Goal: Task Accomplishment & Management: Use online tool/utility

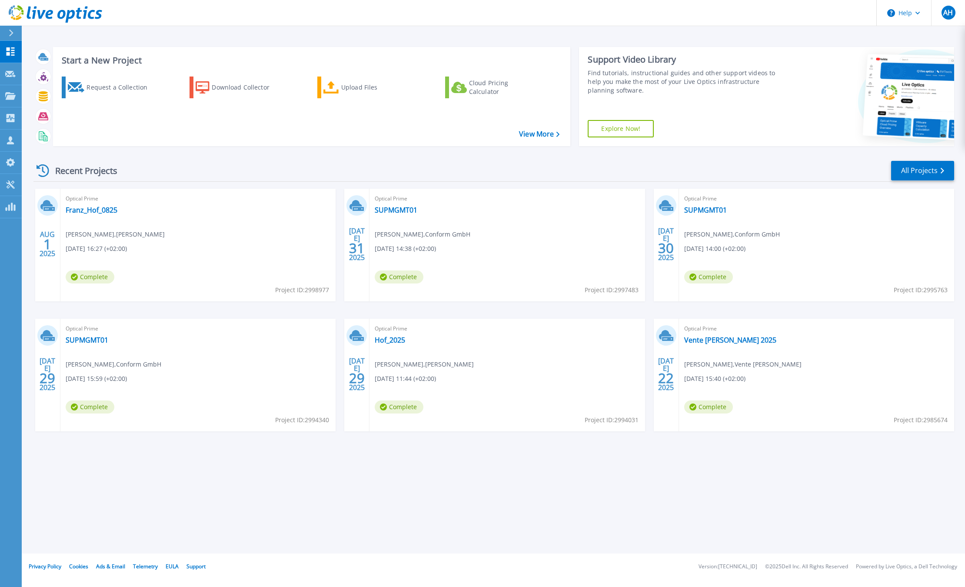
drag, startPoint x: 193, startPoint y: 272, endPoint x: 305, endPoint y: 276, distance: 111.4
click at [277, 274] on div "Optical Prime Franz_Hof_0825 Eckhard Verkerk , Franz Hof GbmH 08.01.2025, 16:27…" at bounding box center [197, 245] width 275 height 113
click at [282, 482] on div "Start a New Project Request a Collection Download Collector Upload Files Cloud …" at bounding box center [493, 276] width 943 height 553
click at [646, 442] on div "AUG 1 2025 Optical Prime Franz_Hof_0825 Eckhard Verkerk , Franz Hof GbmH 08.01.…" at bounding box center [490, 319] width 927 height 260
click at [89, 210] on link "Franz_Hof_0825" at bounding box center [92, 210] width 52 height 9
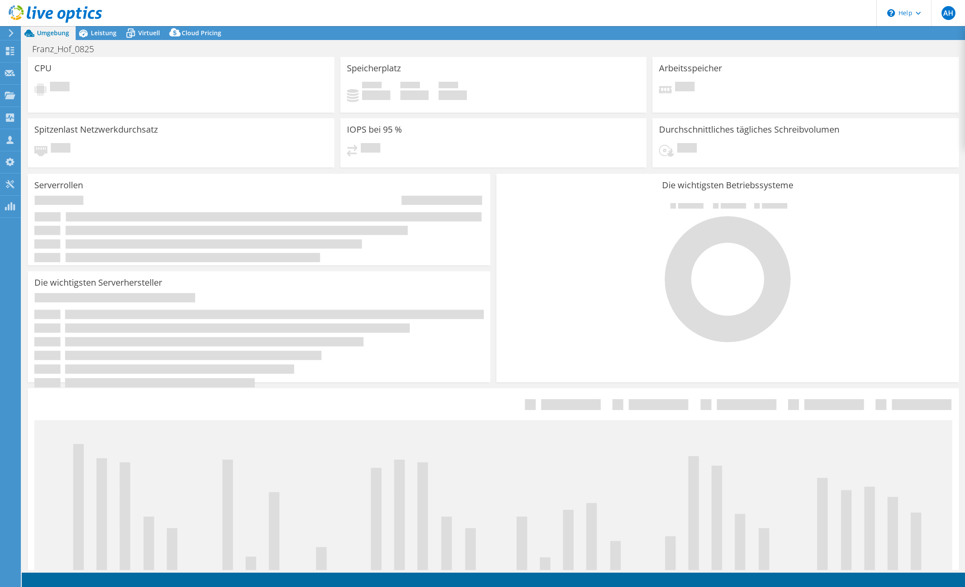
select select "USD"
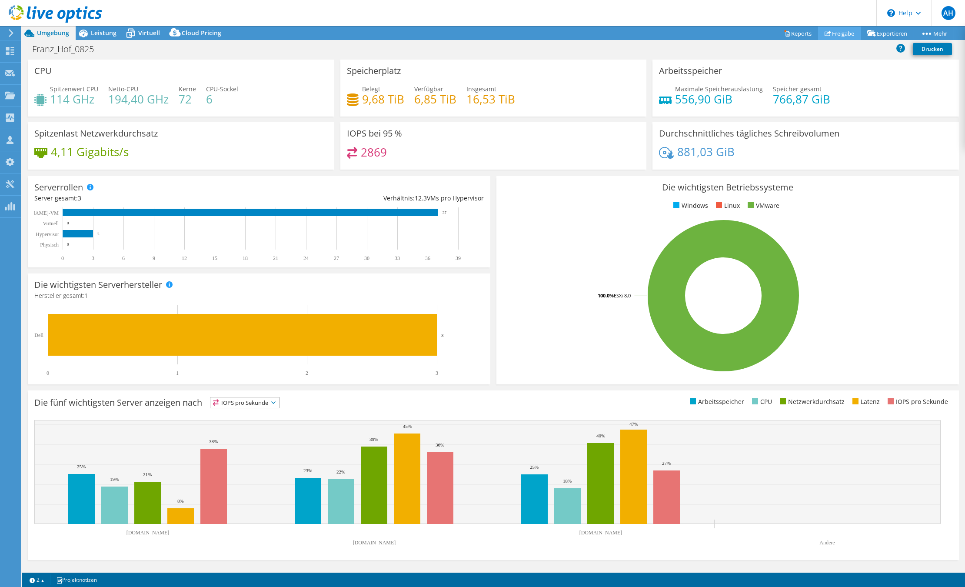
click at [826, 33] on link "Freigabe" at bounding box center [839, 33] width 43 height 13
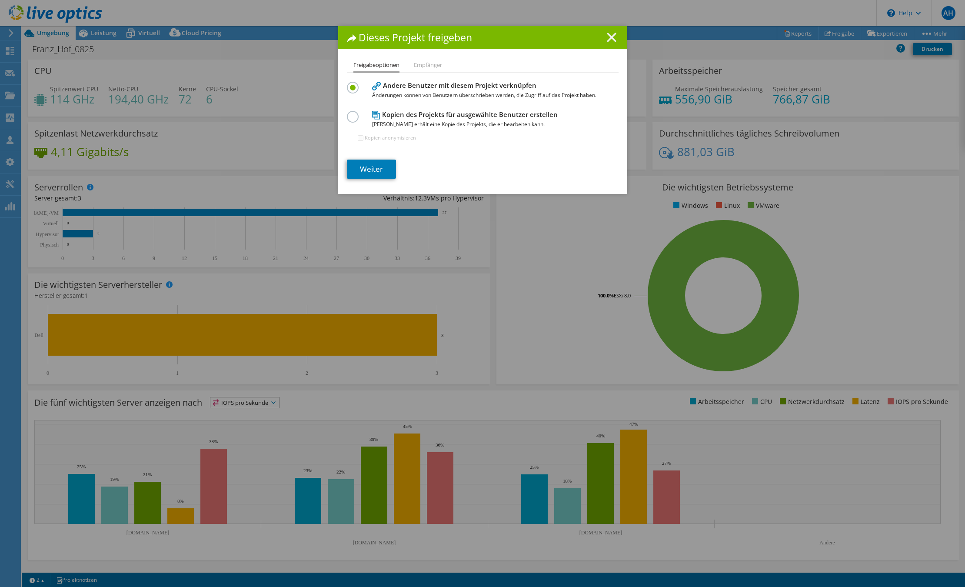
click at [607, 37] on line at bounding box center [611, 37] width 9 height 9
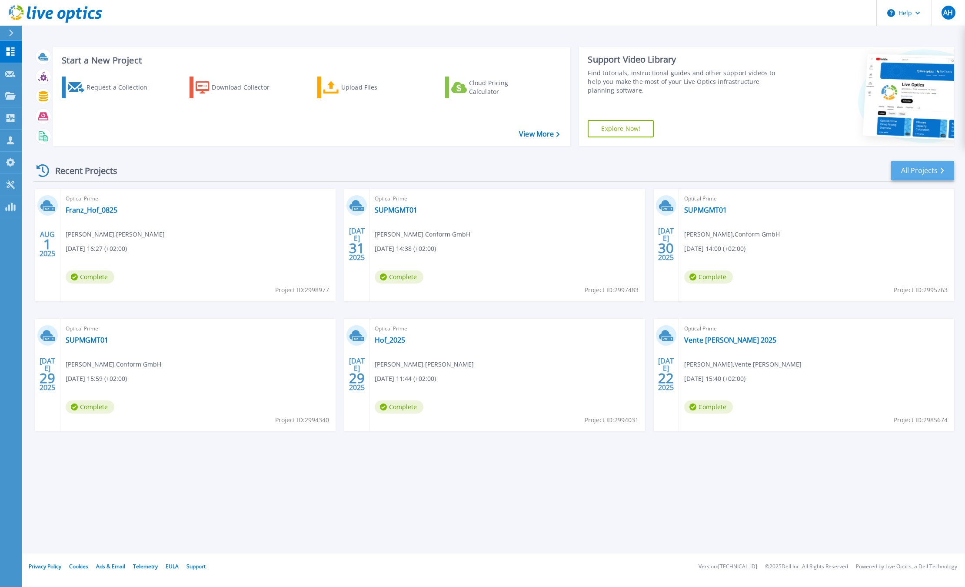
drag, startPoint x: 907, startPoint y: 160, endPoint x: 901, endPoint y: 162, distance: 5.6
click at [907, 160] on div "Recent Projects All Projects" at bounding box center [493, 171] width 920 height 22
click at [919, 160] on div "Recent Projects All Projects" at bounding box center [493, 171] width 920 height 22
drag, startPoint x: 916, startPoint y: 163, endPoint x: 913, endPoint y: 167, distance: 5.0
click at [916, 164] on link "All Projects" at bounding box center [922, 171] width 63 height 20
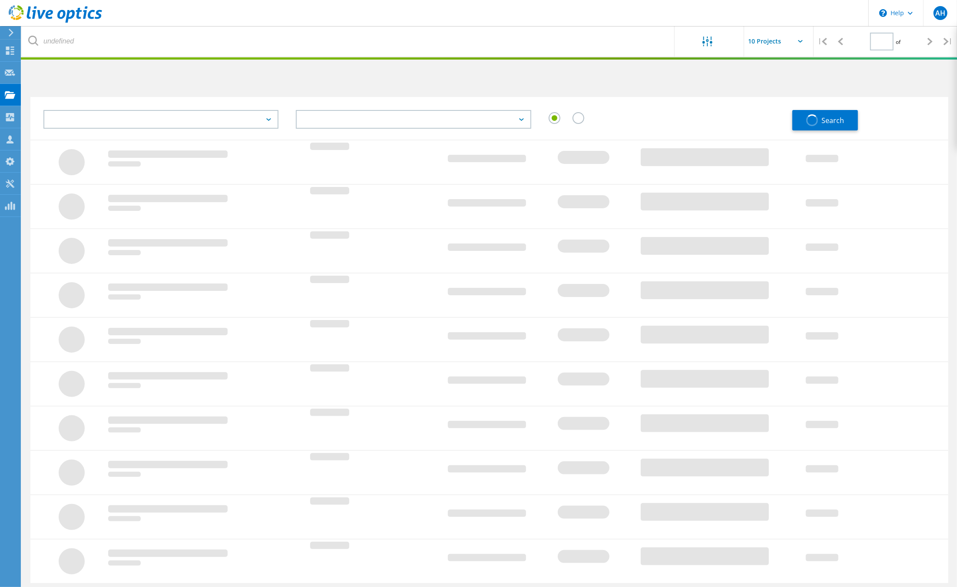
type input "1"
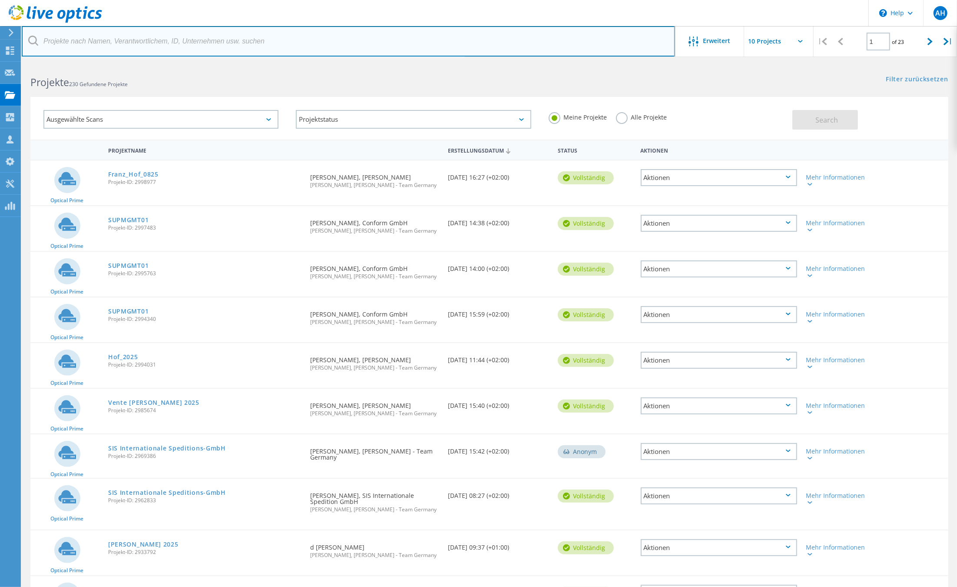
click at [111, 47] on input "text" at bounding box center [349, 41] width 654 height 30
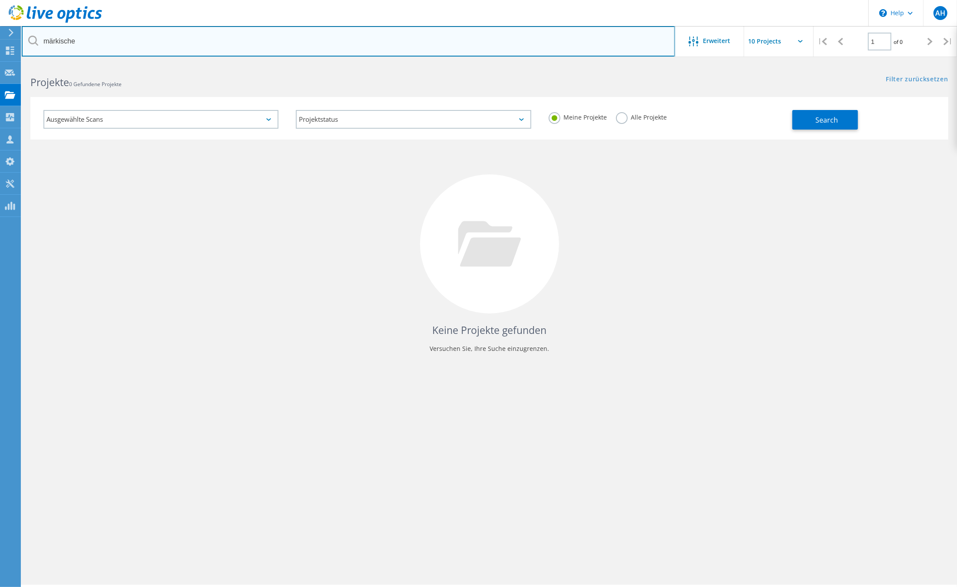
type input "märkische"
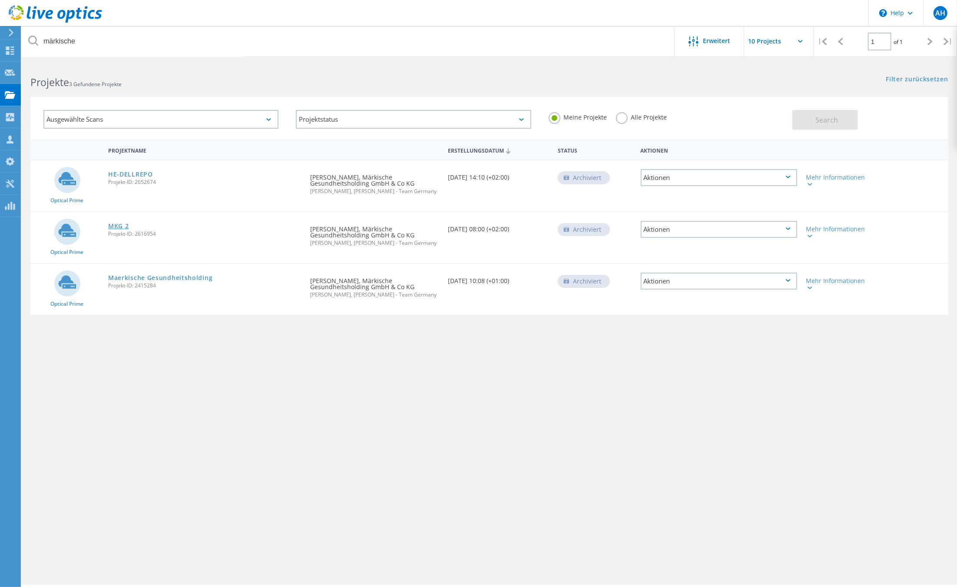
click at [125, 224] on link "MKG 2" at bounding box center [118, 226] width 21 height 6
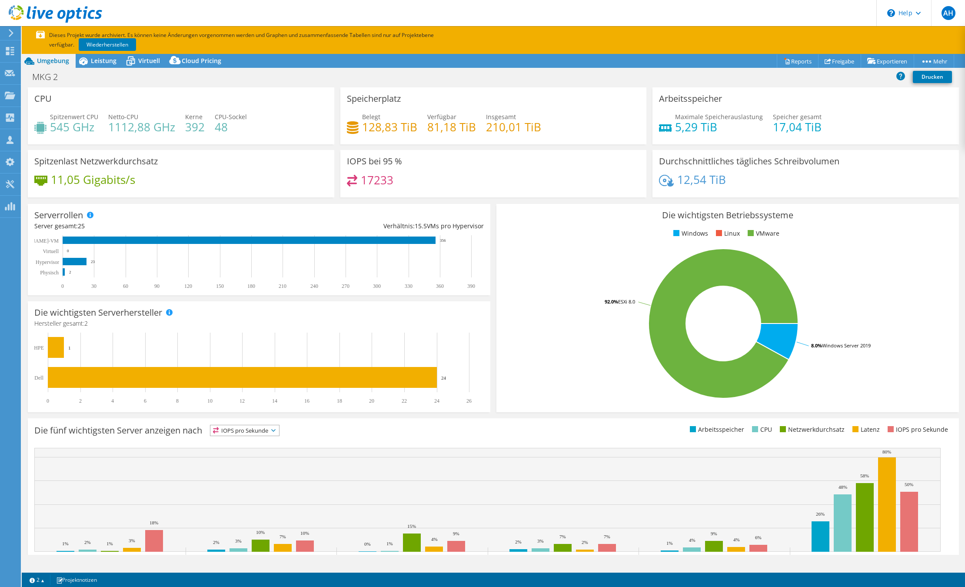
click at [832, 270] on rect at bounding box center [723, 323] width 441 height 152
click at [126, 45] on link "Wiederherstellen" at bounding box center [107, 44] width 57 height 13
click at [574, 233] on ul "Windows Linux VMware" at bounding box center [727, 234] width 449 height 10
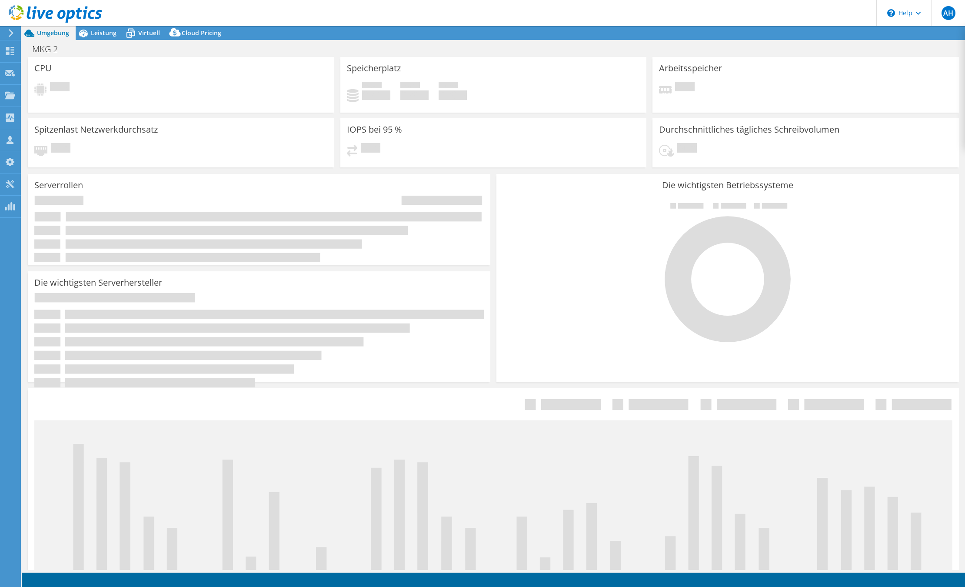
select select "USD"
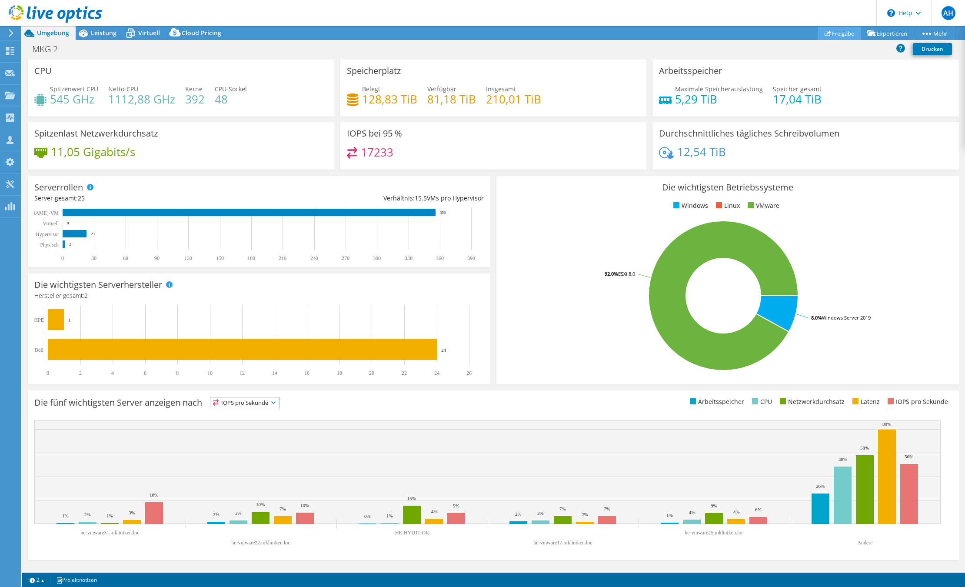
click at [830, 30] on link "Freigabe" at bounding box center [838, 33] width 43 height 13
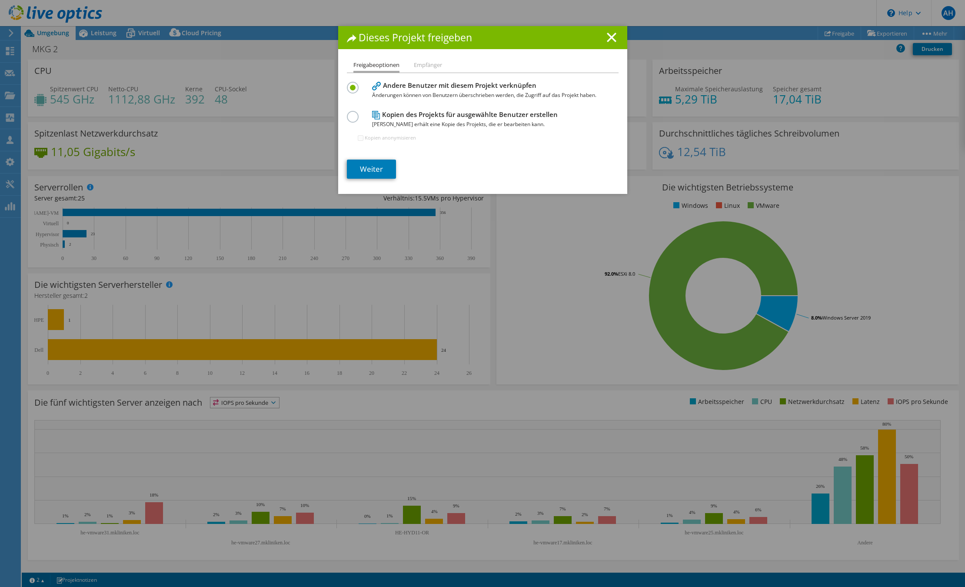
click at [609, 40] on icon at bounding box center [612, 38] width 10 height 10
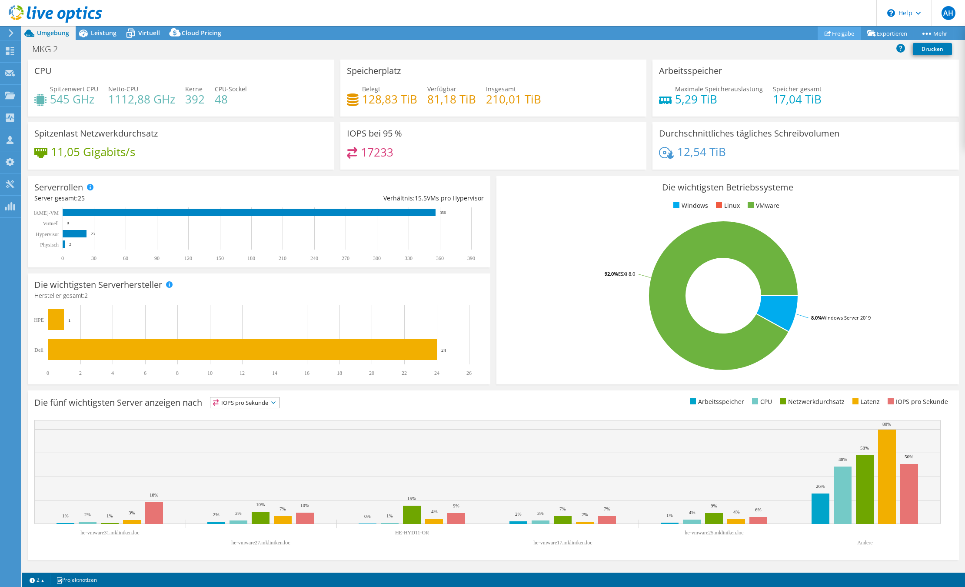
click at [840, 33] on link "Freigabe" at bounding box center [838, 33] width 43 height 13
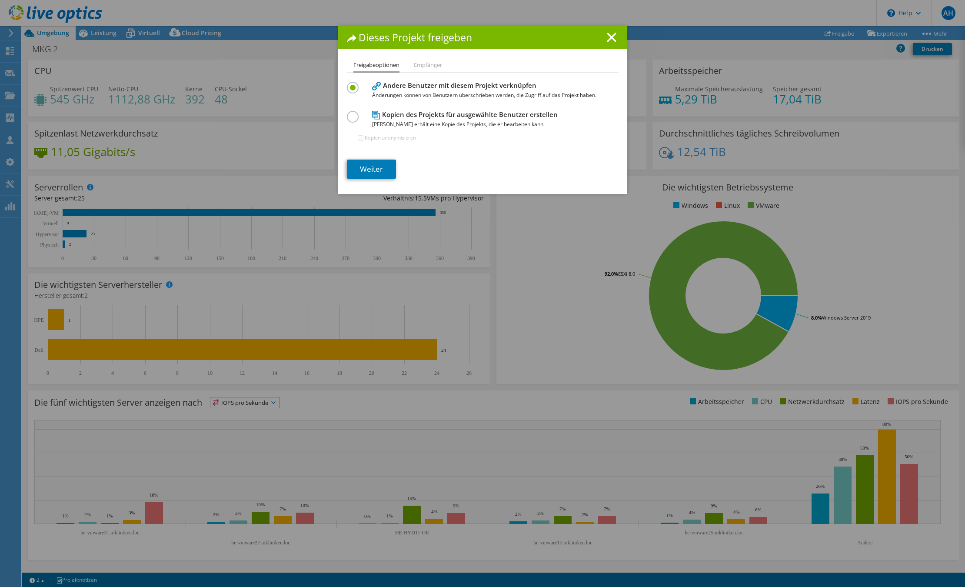
drag, startPoint x: 456, startPoint y: 44, endPoint x: 462, endPoint y: 44, distance: 5.7
click at [462, 44] on div "Dieses Projekt freigeben" at bounding box center [482, 37] width 289 height 23
drag, startPoint x: 432, startPoint y: 47, endPoint x: 360, endPoint y: 45, distance: 71.7
click at [360, 45] on div "Dieses Projekt freigeben" at bounding box center [482, 37] width 289 height 23
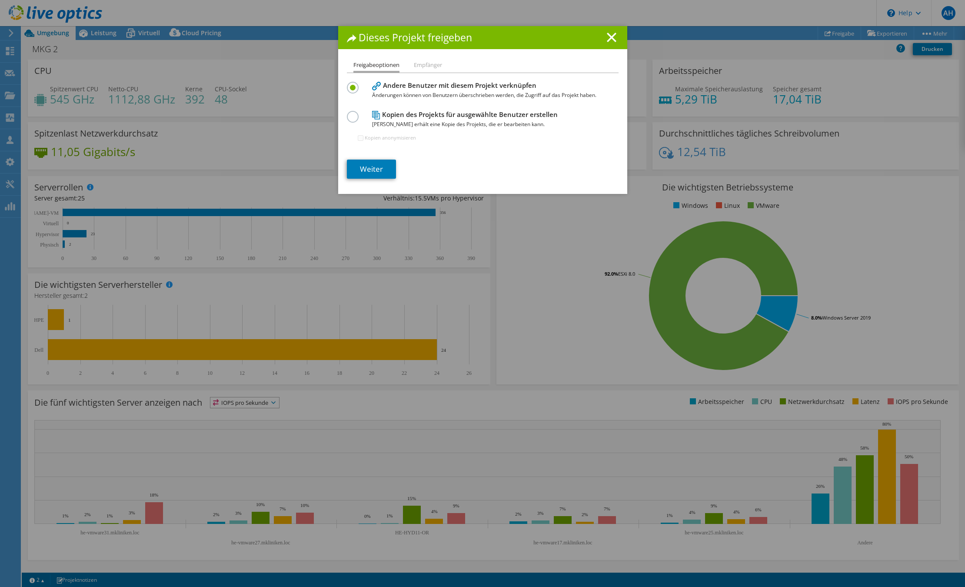
drag, startPoint x: 360, startPoint y: 42, endPoint x: 452, endPoint y: 45, distance: 92.6
click at [452, 45] on div "Dieses Projekt freigeben" at bounding box center [482, 37] width 289 height 23
drag, startPoint x: 482, startPoint y: 43, endPoint x: 348, endPoint y: 42, distance: 134.3
click at [348, 42] on div "Dieses Projekt freigeben" at bounding box center [482, 37] width 289 height 23
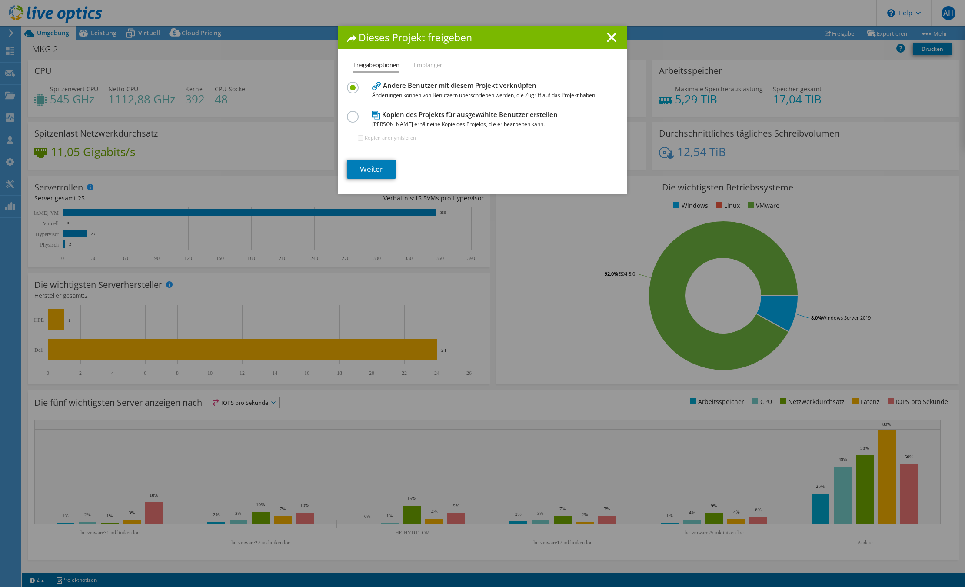
click at [348, 42] on icon at bounding box center [352, 38] width 10 height 8
drag, startPoint x: 340, startPoint y: 42, endPoint x: 470, endPoint y: 50, distance: 130.2
click at [470, 50] on div "Dieses Projekt freigeben Freigabeoptionen Empfänger Andere Benutzer mit diesem …" at bounding box center [482, 110] width 289 height 168
drag, startPoint x: 452, startPoint y: 44, endPoint x: 329, endPoint y: 38, distance: 123.6
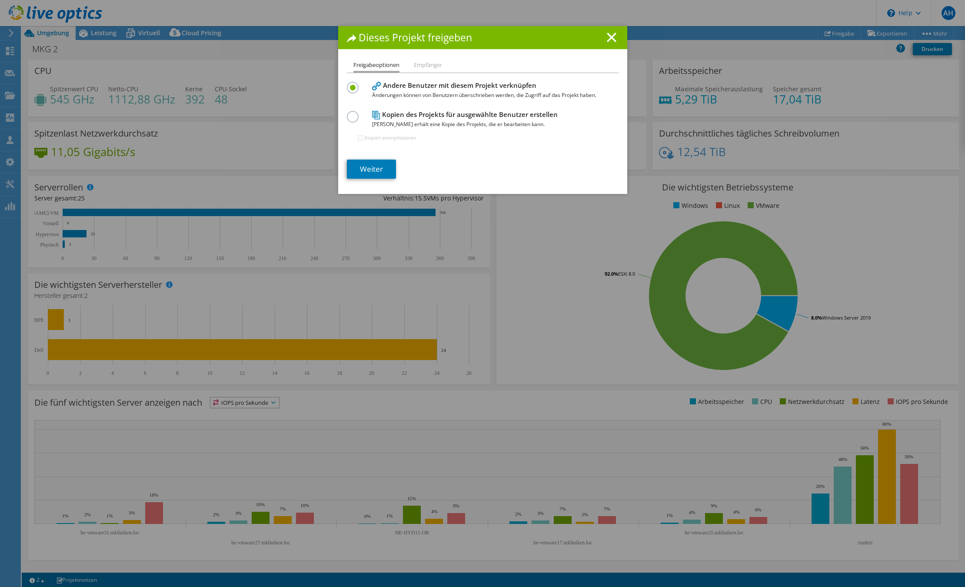
click at [329, 38] on div "Dieses Projekt freigeben Freigabeoptionen Empfänger Andere Benutzer mit diesem …" at bounding box center [482, 293] width 965 height 535
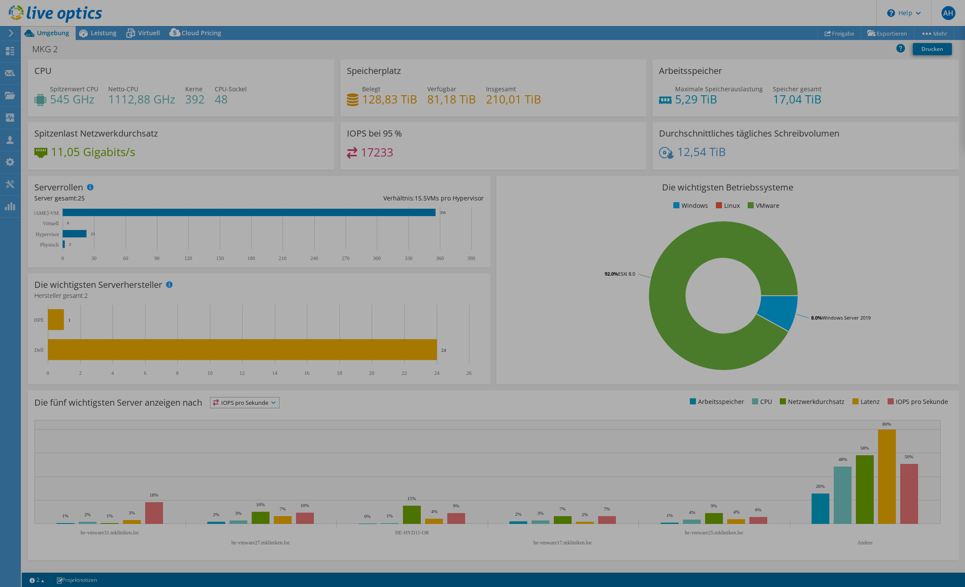
click at [356, 43] on div at bounding box center [482, 293] width 965 height 587
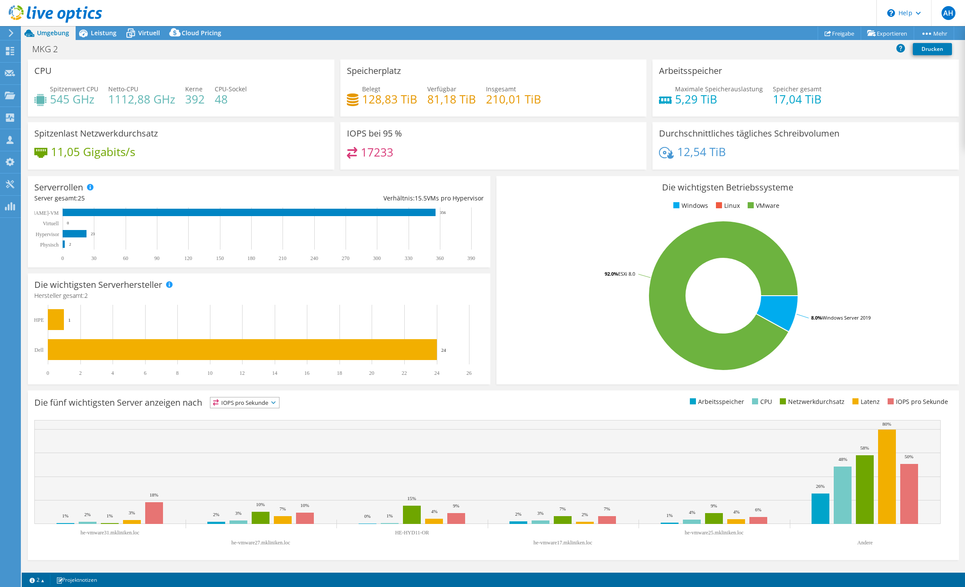
click at [501, 168] on div "IOPS bei 95 % 17233" at bounding box center [493, 145] width 306 height 47
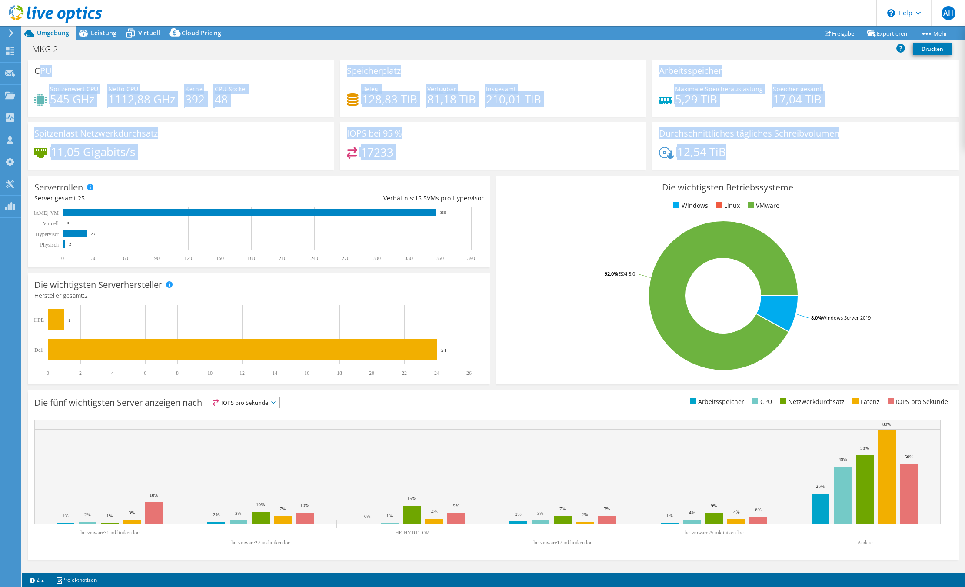
drag, startPoint x: 776, startPoint y: 143, endPoint x: 37, endPoint y: 70, distance: 742.8
click at [37, 70] on div "CPU Spitzenwert CPU 545 GHz Netto-CPU 1112,88 GHz Kerne 392 CPU-Sockel 48 Speic…" at bounding box center [493, 118] width 937 height 116
click at [37, 70] on h3 "CPU" at bounding box center [42, 71] width 17 height 10
drag, startPoint x: 37, startPoint y: 70, endPoint x: 796, endPoint y: 153, distance: 763.7
click at [796, 153] on div "CPU Spitzenwert CPU 545 GHz Netto-CPU 1112,88 GHz Kerne 392 CPU-Sockel 48 Speic…" at bounding box center [493, 118] width 937 height 116
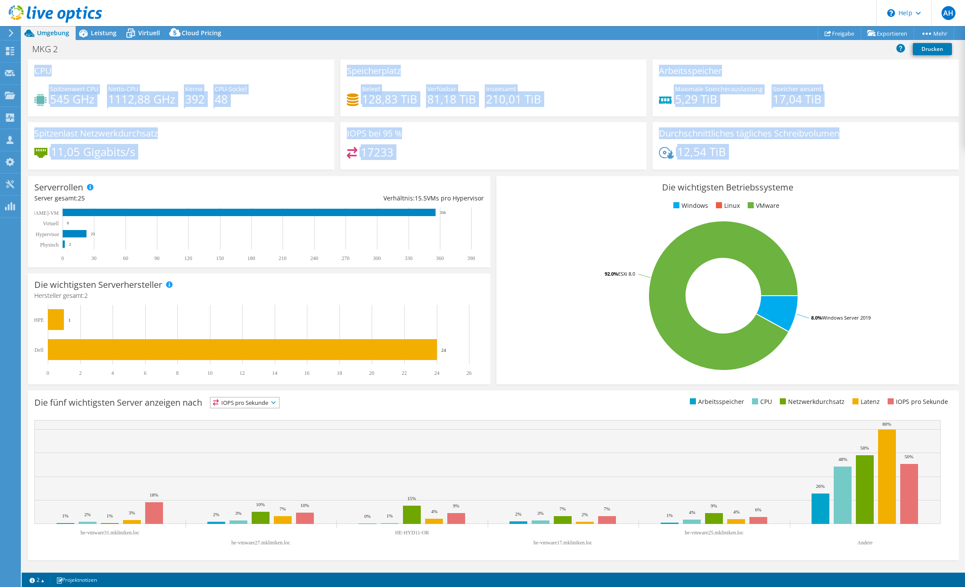
click at [796, 153] on div "12,54 TiB" at bounding box center [805, 156] width 293 height 18
drag, startPoint x: 807, startPoint y: 155, endPoint x: 35, endPoint y: 66, distance: 776.6
click at [35, 66] on div "CPU Spitzenwert CPU 545 GHz Netto-CPU 1112,88 GHz Kerne 392 CPU-Sockel 48 Speic…" at bounding box center [493, 118] width 937 height 116
click at [35, 66] on h3 "CPU" at bounding box center [42, 71] width 17 height 10
drag, startPoint x: 34, startPoint y: 66, endPoint x: 407, endPoint y: 136, distance: 379.7
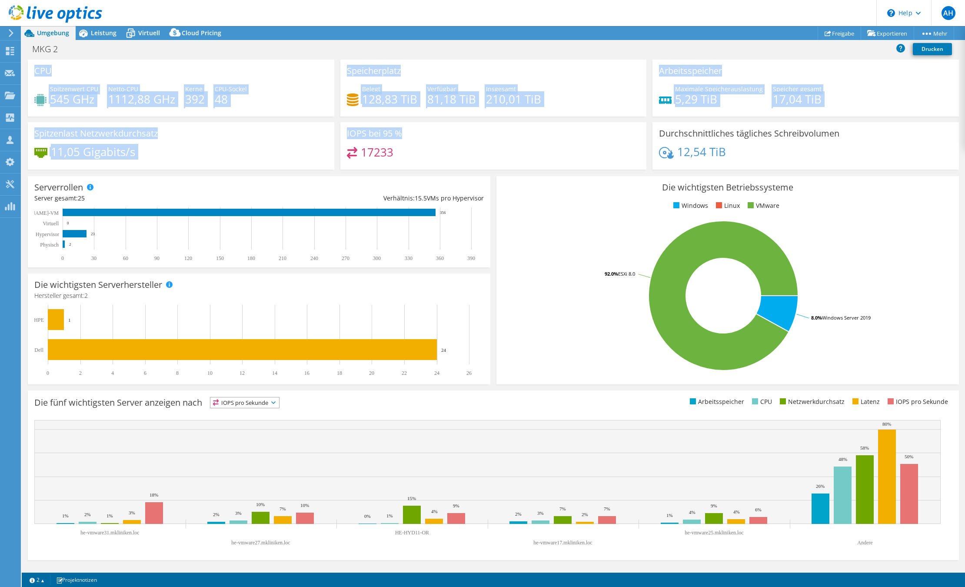
click at [407, 136] on div "CPU Spitzenwert CPU 545 GHz Netto-CPU 1112,88 GHz Kerne 392 CPU-Sockel 48 Speic…" at bounding box center [493, 118] width 937 height 116
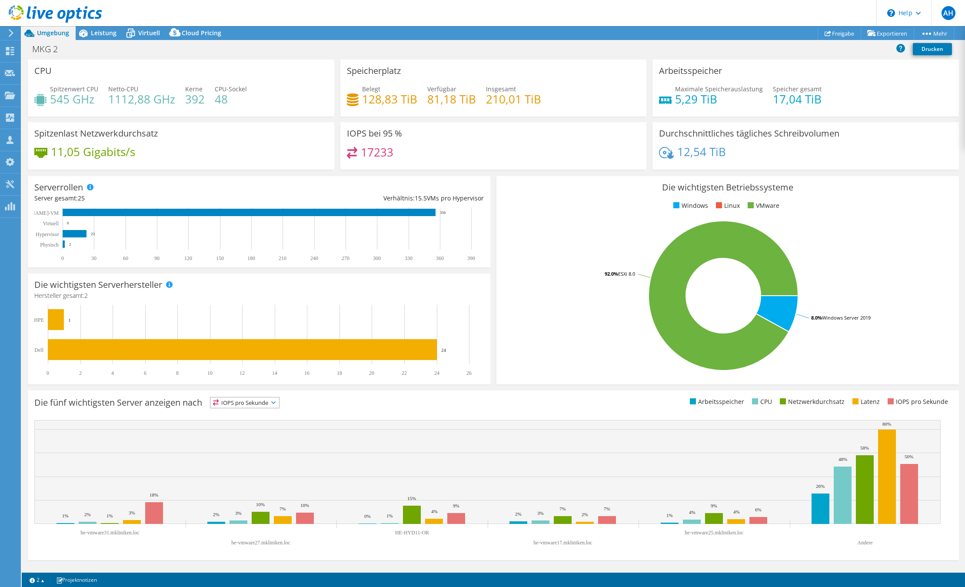
click at [407, 136] on div "IOPS bei 95 % 17233" at bounding box center [493, 145] width 306 height 47
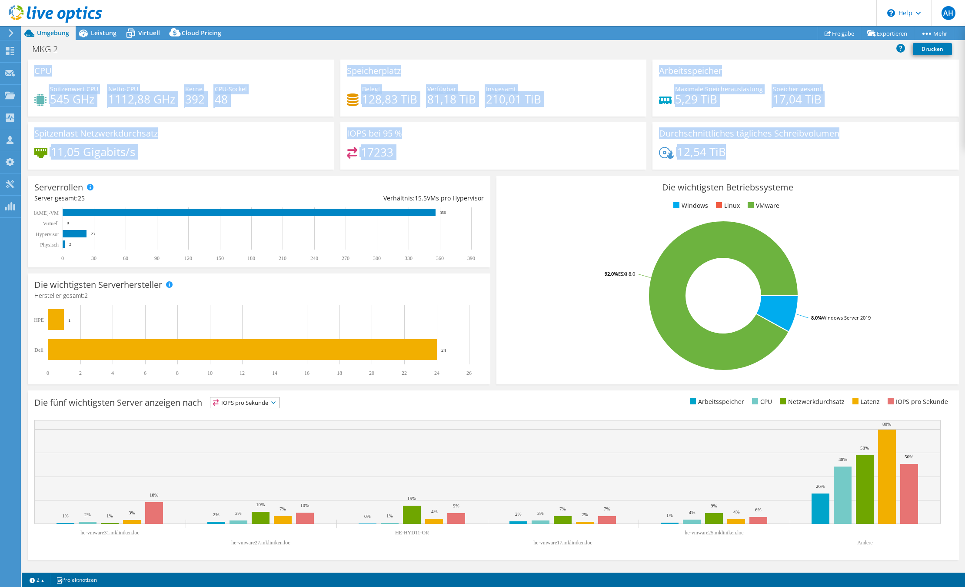
drag, startPoint x: 771, startPoint y: 145, endPoint x: 33, endPoint y: 73, distance: 741.4
click at [33, 73] on div "CPU Spitzenwert CPU 545 GHz Netto-CPU 1112,88 GHz Kerne 392 CPU-Sockel 48 Speic…" at bounding box center [493, 118] width 937 height 116
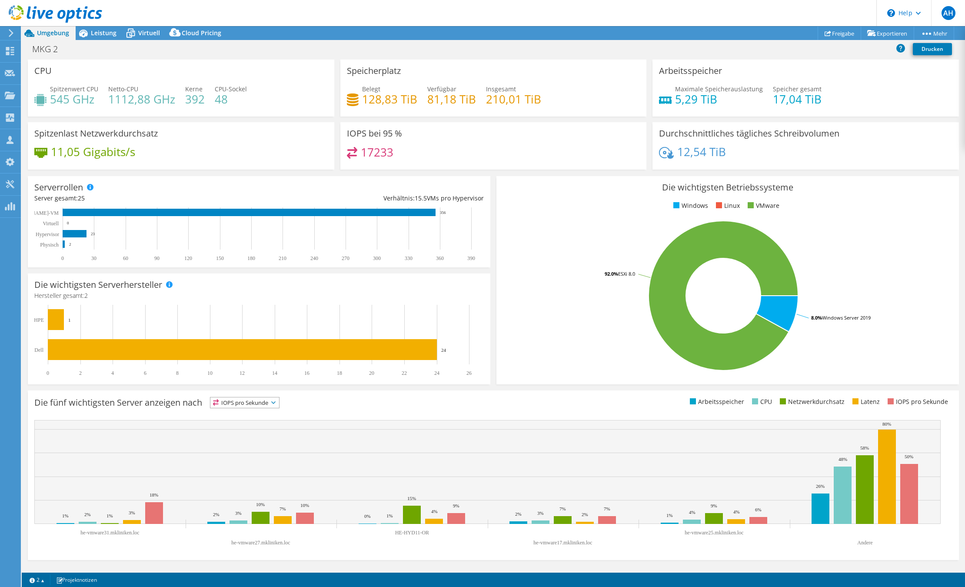
click at [33, 73] on div "CPU Spitzenwert CPU 545 GHz Netto-CPU 1112,88 GHz Kerne 392 CPU-Sockel 48" at bounding box center [181, 88] width 306 height 57
click at [98, 32] on span "Leistung" at bounding box center [104, 33] width 26 height 8
